Goal: Task Accomplishment & Management: Manage account settings

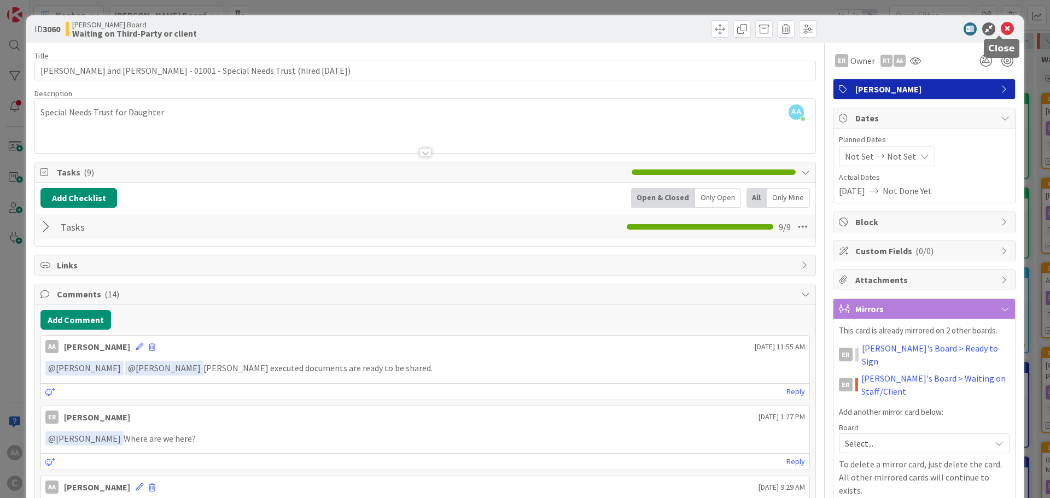
click at [1001, 30] on icon at bounding box center [1007, 28] width 13 height 13
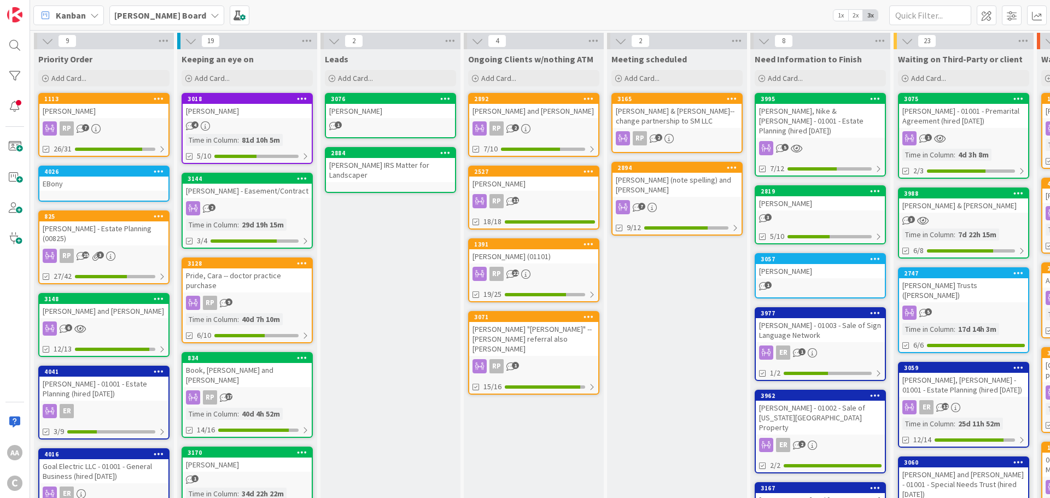
scroll to position [43, 0]
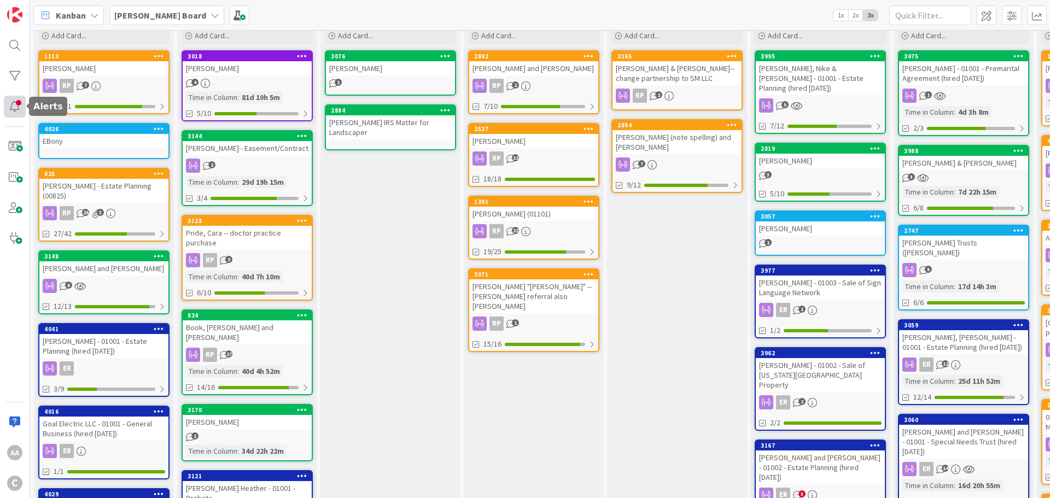
click at [21, 104] on div at bounding box center [15, 107] width 22 height 22
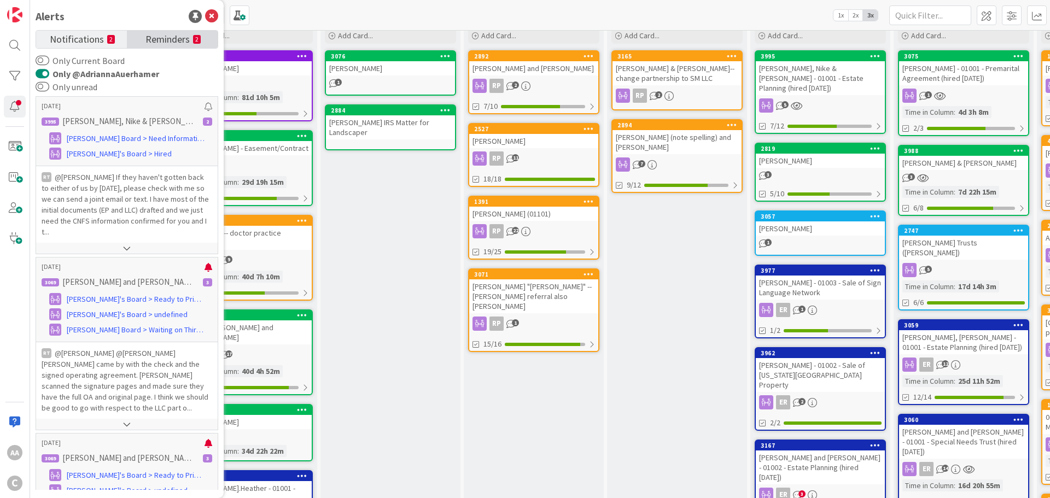
click at [173, 41] on span "Reminders" at bounding box center [167, 38] width 44 height 15
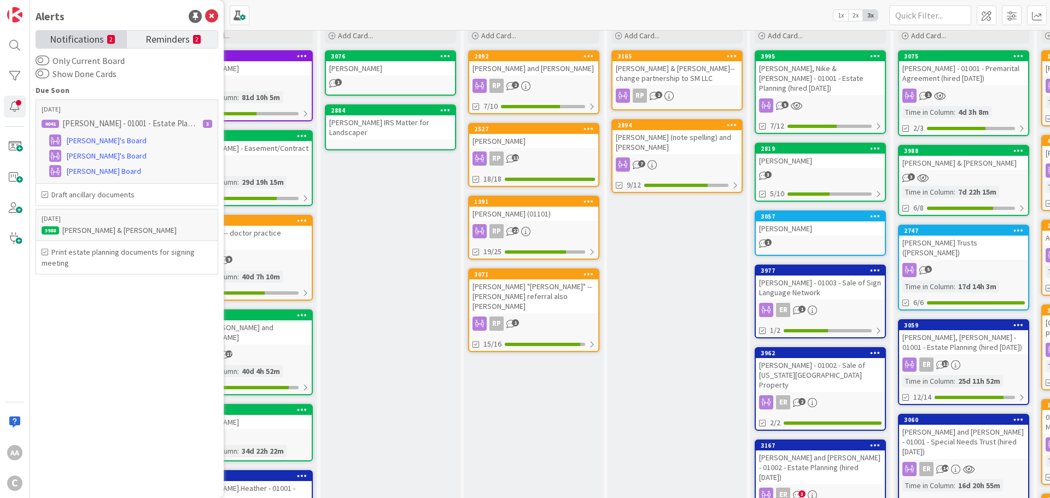
click at [69, 40] on span "Notifications" at bounding box center [77, 38] width 54 height 15
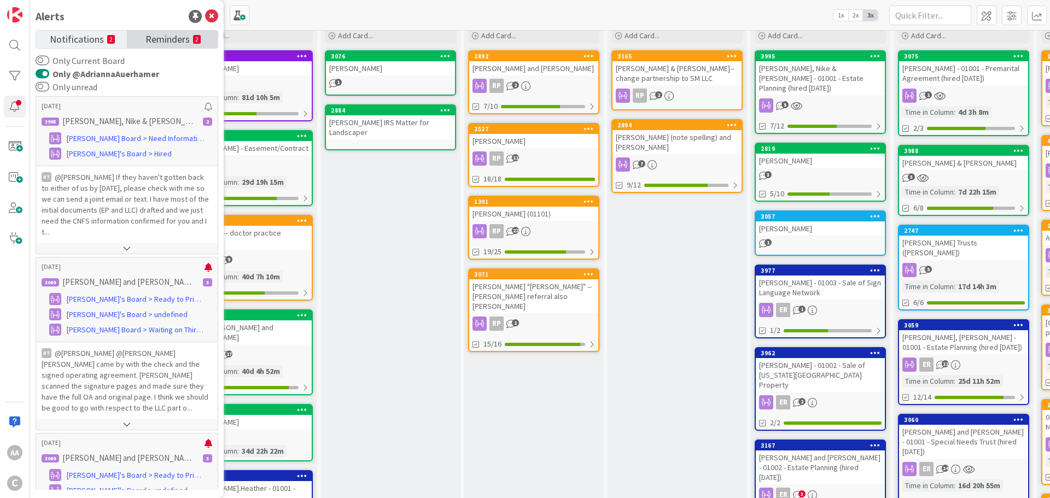
click at [174, 42] on span "Reminders" at bounding box center [167, 38] width 44 height 15
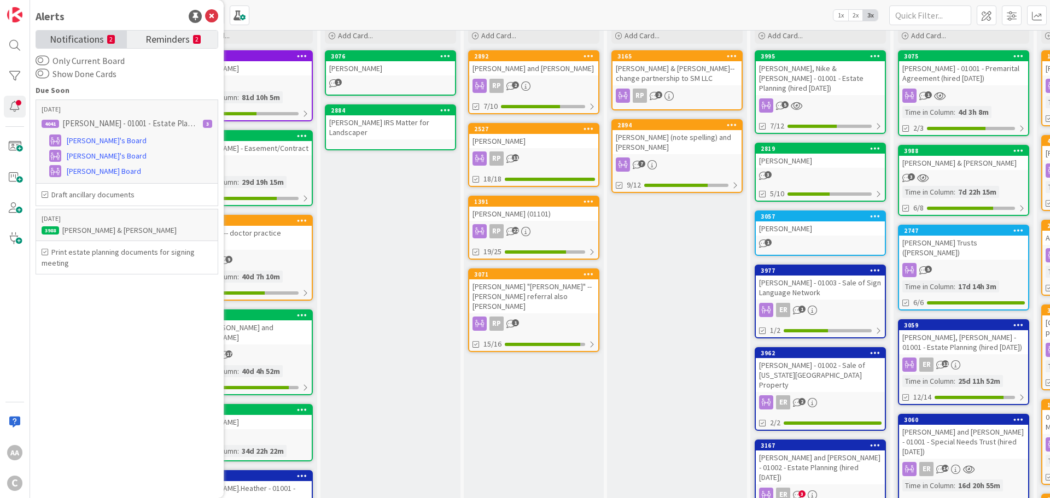
click at [56, 33] on span "Notifications" at bounding box center [77, 38] width 54 height 15
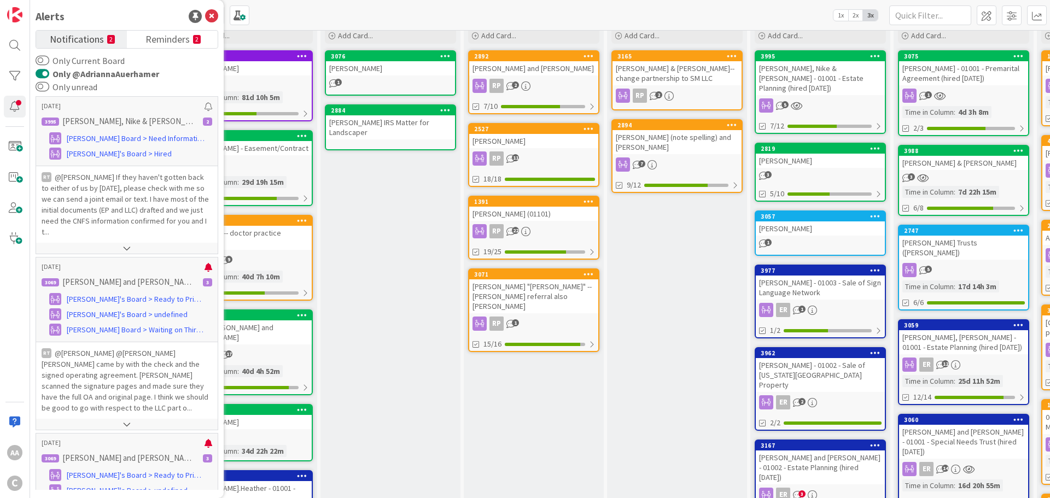
click at [39, 69] on button "Only @AdriannaAuerhamer" at bounding box center [43, 73] width 14 height 11
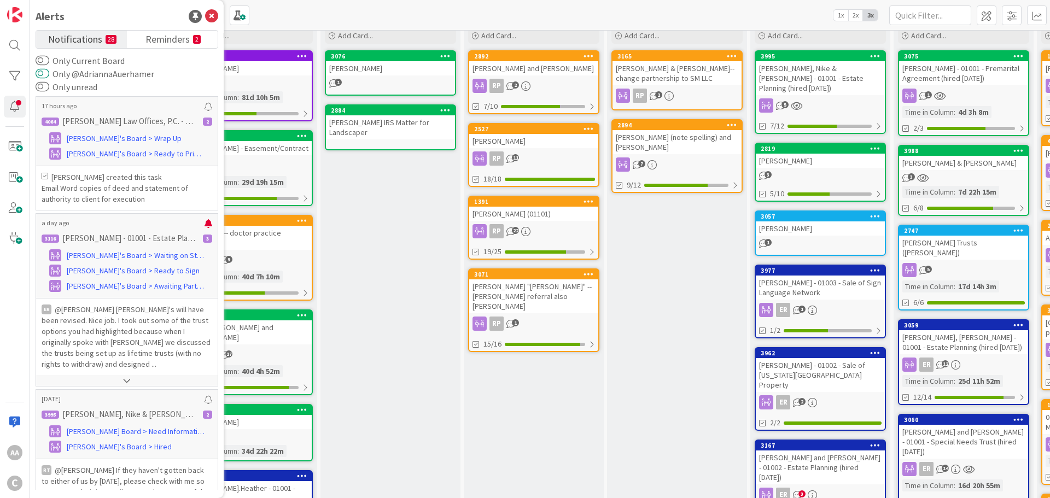
click at [45, 73] on button "Only @AdriannaAuerhamer" at bounding box center [43, 73] width 14 height 11
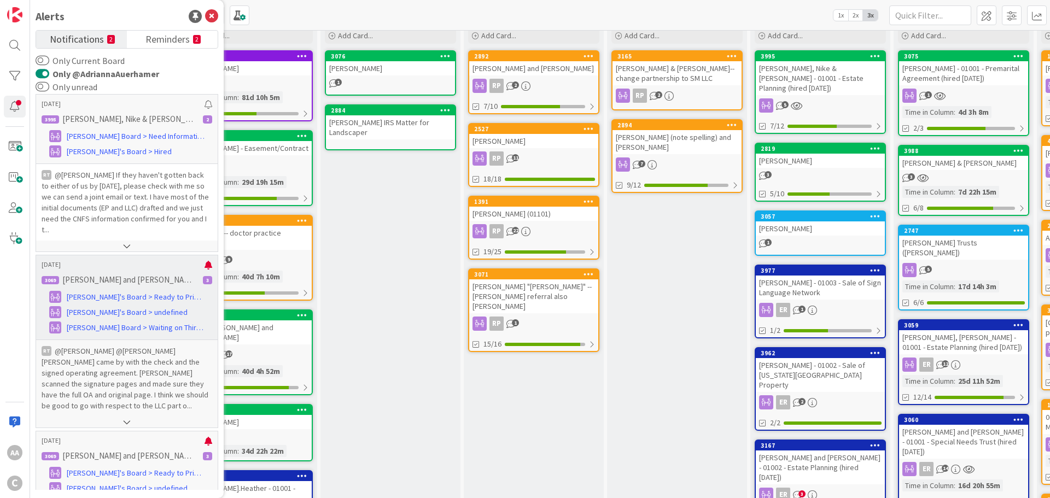
scroll to position [0, 0]
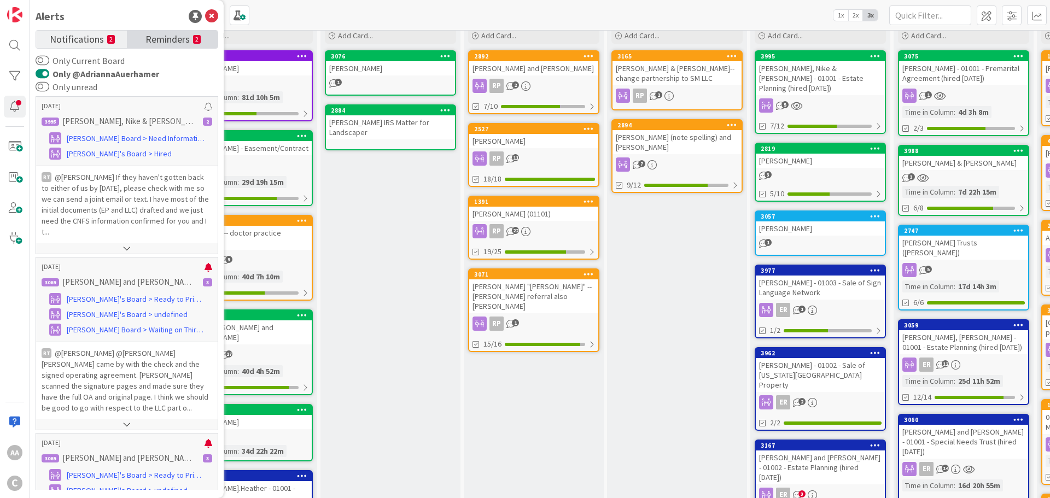
click at [154, 43] on span "Reminders" at bounding box center [167, 38] width 44 height 15
